Goal: Information Seeking & Learning: Check status

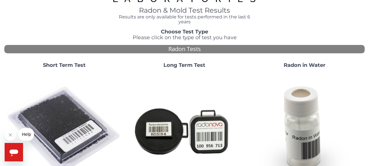
scroll to position [24, 0]
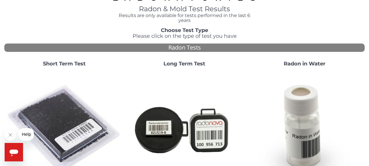
click at [71, 65] on strong "Short Term Test" at bounding box center [64, 64] width 43 height 6
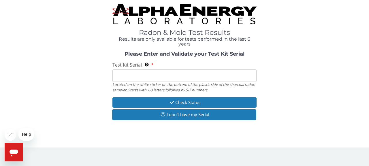
click at [123, 78] on input "Test Kit Serial Located on the white sticker on the bottom of the plastic side …" at bounding box center [184, 75] width 144 height 12
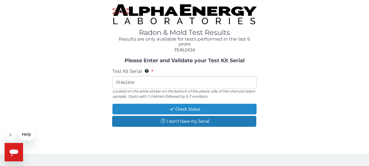
type input "FE462434"
click at [174, 106] on button "Check Status" at bounding box center [184, 109] width 144 height 11
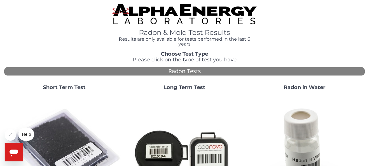
click at [61, 89] on strong "Short Term Test" at bounding box center [64, 87] width 43 height 6
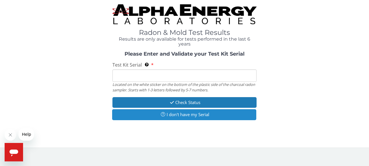
click at [160, 116] on icon "button" at bounding box center [162, 114] width 7 height 4
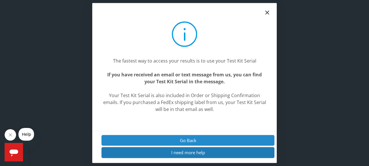
click at [188, 142] on button "Go Back" at bounding box center [187, 140] width 173 height 11
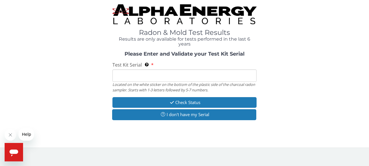
click at [152, 78] on input "Test Kit Serial Located on the white sticker on the bottom of the plastic side …" at bounding box center [184, 75] width 144 height 12
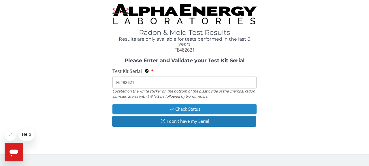
type input "FE482621"
click at [192, 111] on button "Check Status" at bounding box center [184, 109] width 144 height 11
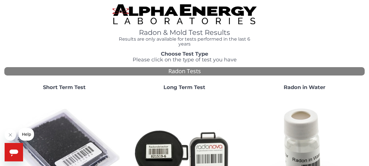
click at [74, 86] on strong "Short Term Test" at bounding box center [64, 87] width 43 height 6
